Goal: Task Accomplishment & Management: Manage account settings

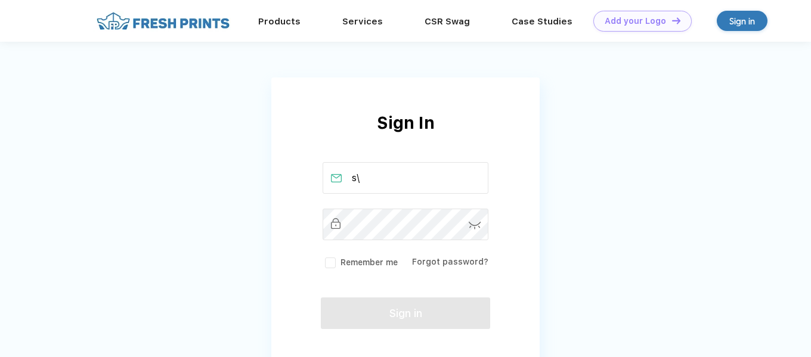
type input "s"
type input "g"
type input "[EMAIL_ADDRESS][DOMAIN_NAME]"
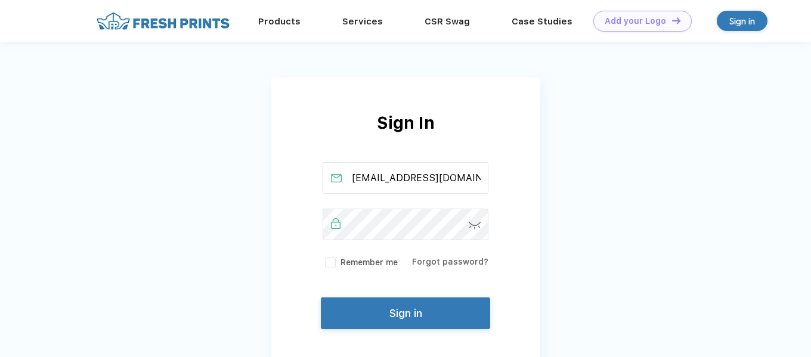
click at [329, 259] on label "Remember me" at bounding box center [360, 262] width 75 height 13
click at [0, 0] on input "Remember me" at bounding box center [0, 0] width 0 height 0
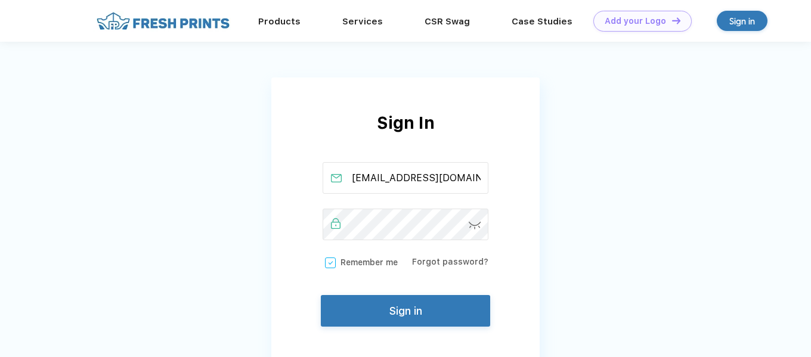
click at [376, 308] on button "Sign in" at bounding box center [405, 311] width 169 height 32
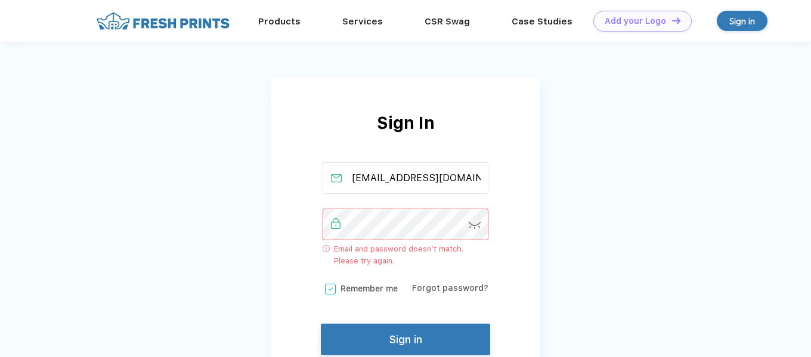
click at [477, 227] on img at bounding box center [475, 226] width 13 height 8
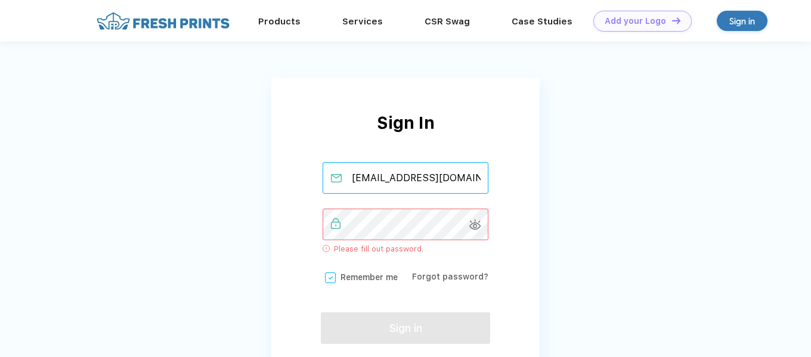
click at [450, 183] on input "[EMAIL_ADDRESS][DOMAIN_NAME]" at bounding box center [406, 178] width 166 height 32
click at [460, 181] on input "[EMAIL_ADDRESS][DOMAIN_NAME]" at bounding box center [406, 178] width 166 height 32
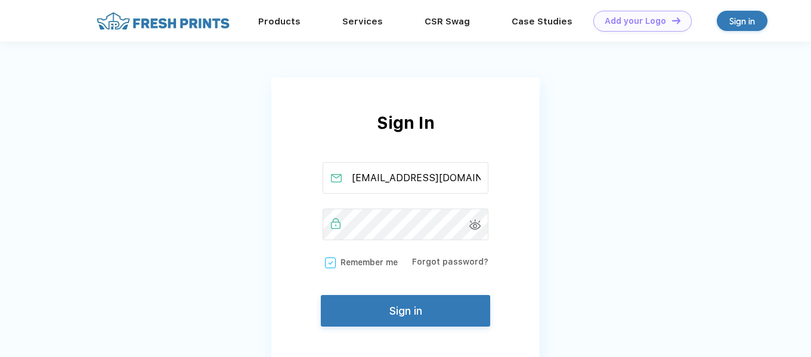
click at [403, 313] on button "Sign in" at bounding box center [405, 311] width 169 height 32
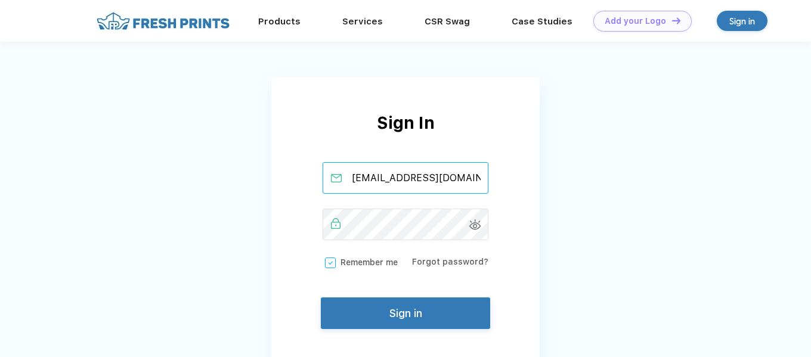
click at [446, 174] on input "[EMAIL_ADDRESS][DOMAIN_NAME]" at bounding box center [406, 178] width 166 height 32
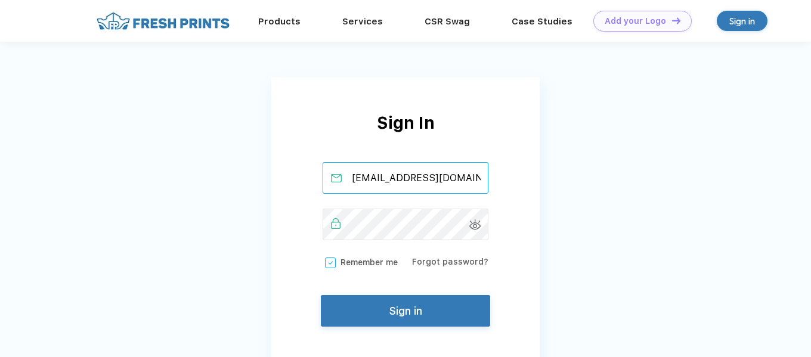
type input "[EMAIL_ADDRESS][DOMAIN_NAME]"
click at [459, 317] on button "Sign in" at bounding box center [405, 311] width 169 height 32
click at [405, 321] on button "Sign in" at bounding box center [405, 311] width 169 height 32
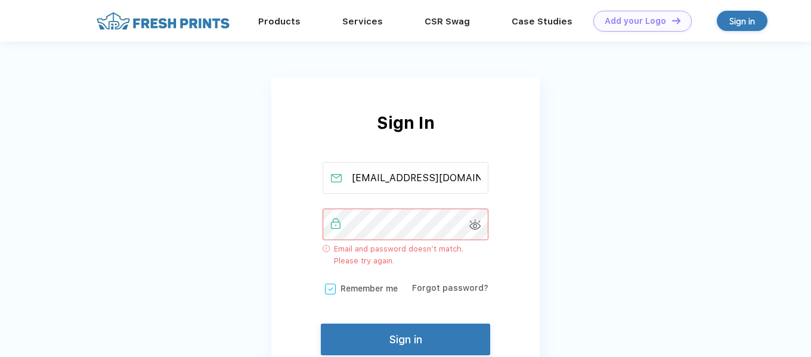
click at [462, 293] on div "Forgot password?" at bounding box center [450, 288] width 76 height 13
click at [457, 290] on link "Forgot password?" at bounding box center [450, 288] width 76 height 10
